Goal: Obtain resource: Obtain resource

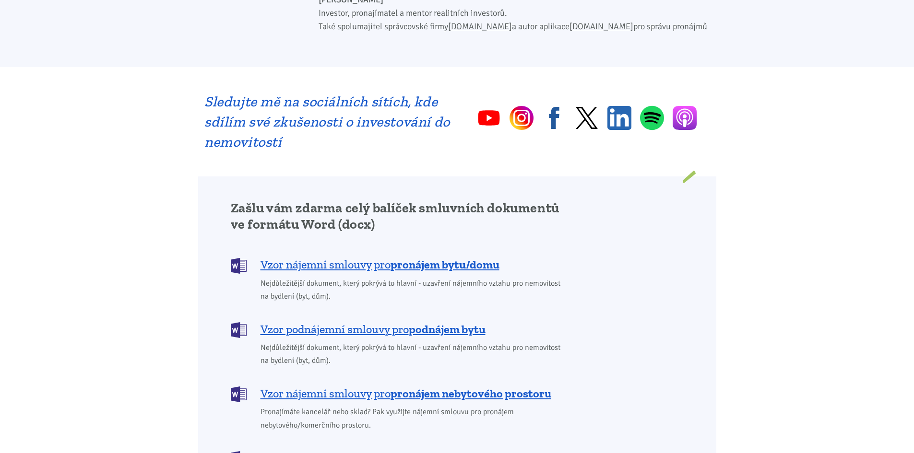
scroll to position [672, 0]
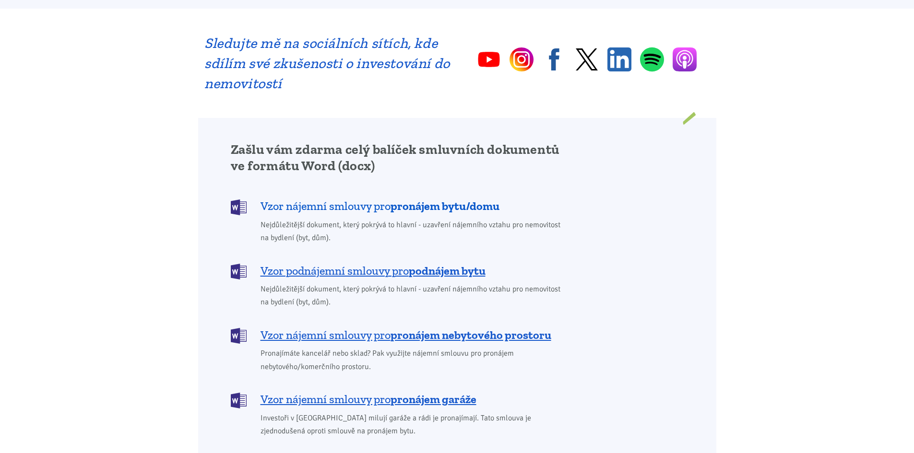
click at [299, 199] on span "Vzor nájemní smlouvy pro pronájem bytu/domu" at bounding box center [380, 206] width 239 height 15
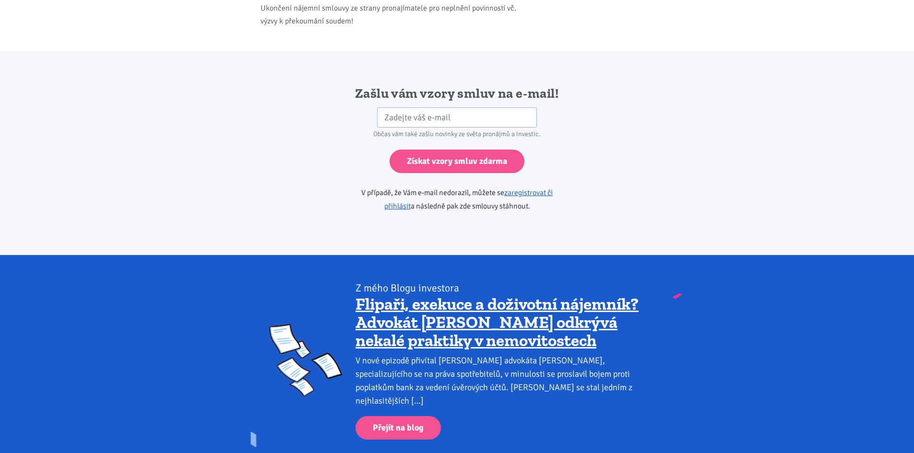
scroll to position [1603, 0]
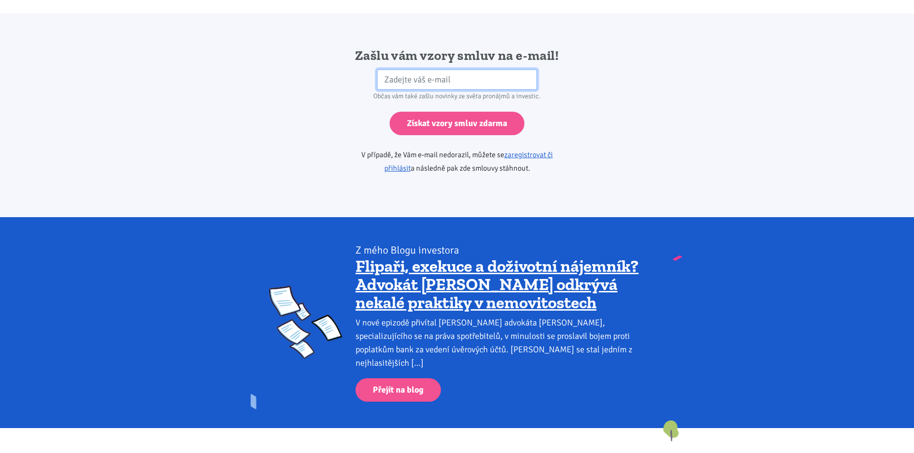
click at [391, 70] on input "email" at bounding box center [457, 80] width 160 height 21
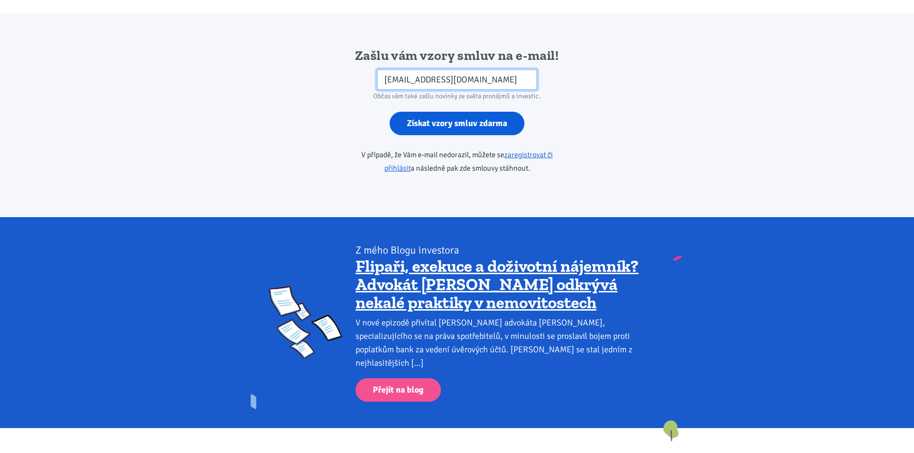
type input "stefisch@seznam.cz"
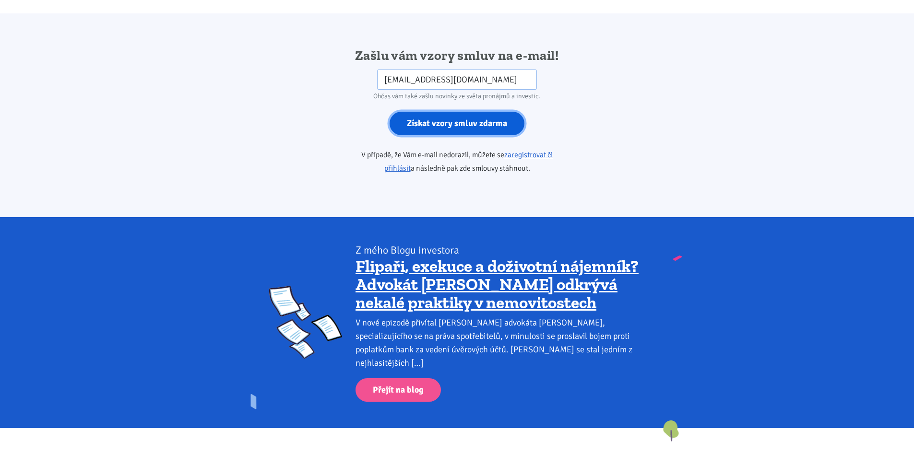
click at [453, 112] on input "Získat vzory smluv zdarma" at bounding box center [457, 124] width 135 height 24
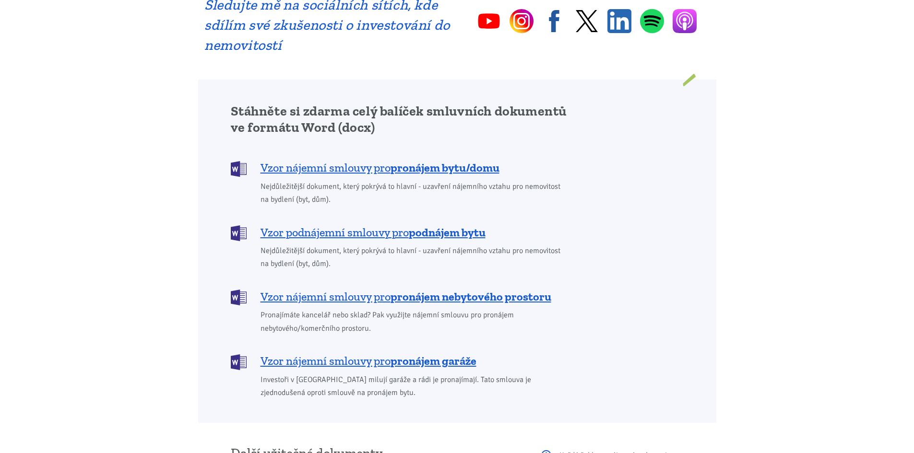
scroll to position [768, 0]
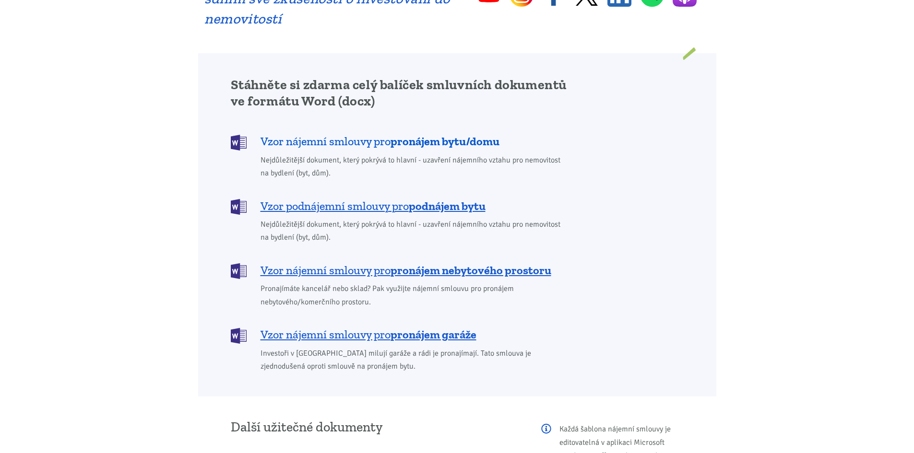
click at [335, 134] on span "Vzor nájemní smlouvy pro pronájem bytu/domu" at bounding box center [380, 141] width 239 height 15
